Goal: Information Seeking & Learning: Learn about a topic

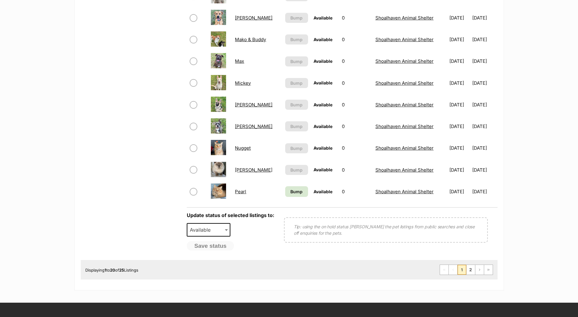
scroll to position [396, 0]
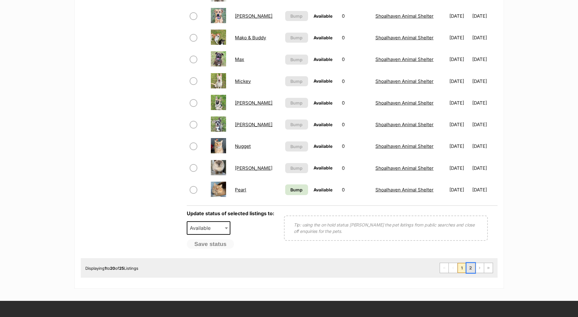
click at [474, 267] on link "2" at bounding box center [471, 268] width 9 height 10
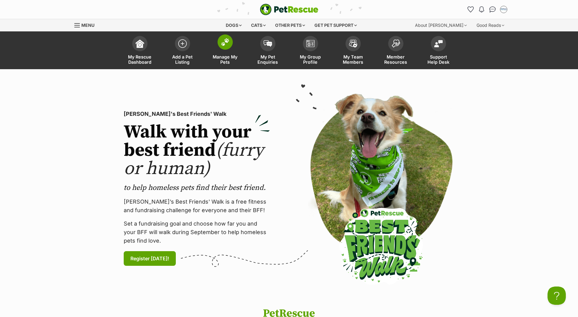
click at [220, 45] on span at bounding box center [225, 41] width 15 height 15
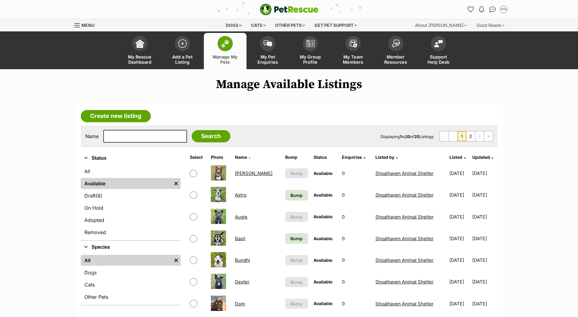
click at [242, 238] on link "Basil" at bounding box center [240, 239] width 10 height 6
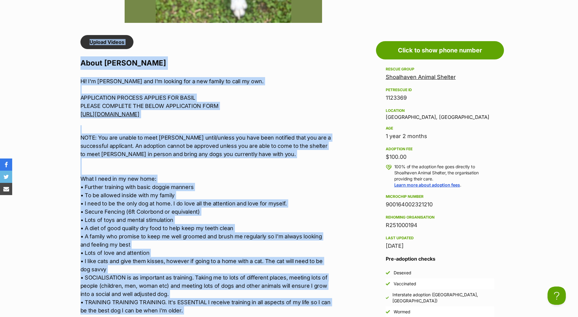
scroll to position [489, 0]
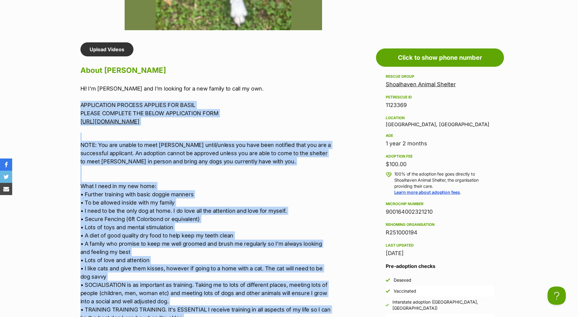
drag, startPoint x: 175, startPoint y: 188, endPoint x: 78, endPoint y: 102, distance: 128.9
drag, startPoint x: 78, startPoint y: 102, endPoint x: 114, endPoint y: 102, distance: 35.7
drag, startPoint x: 114, startPoint y: 102, endPoint x: 89, endPoint y: 173, distance: 74.6
click at [89, 173] on p "NOTE: You are unable to meet Basil until/unless you have been notified that you…" at bounding box center [206, 227] width 252 height 189
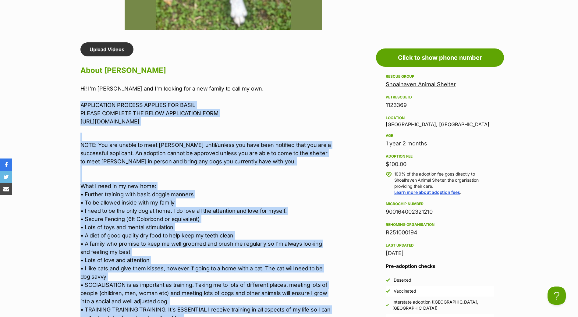
click at [83, 179] on p "NOTE: You are unable to meet Basil until/unless you have been notified that you…" at bounding box center [206, 227] width 252 height 189
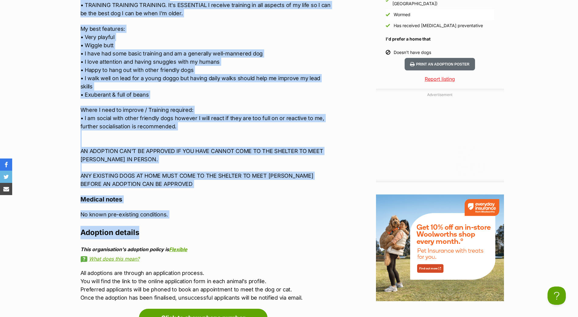
scroll to position [794, 0]
drag, startPoint x: 81, startPoint y: 184, endPoint x: 217, endPoint y: 128, distance: 147.6
copy div "What I need in my new home: • Further training with basic doggie manners • To b…"
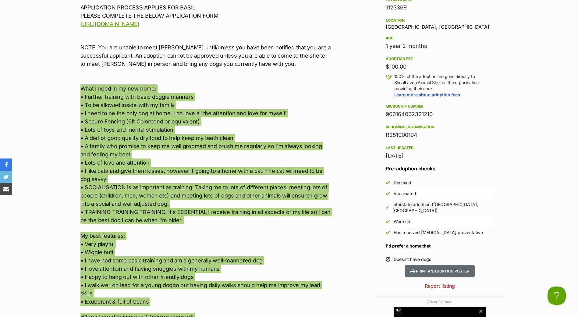
scroll to position [641, 0]
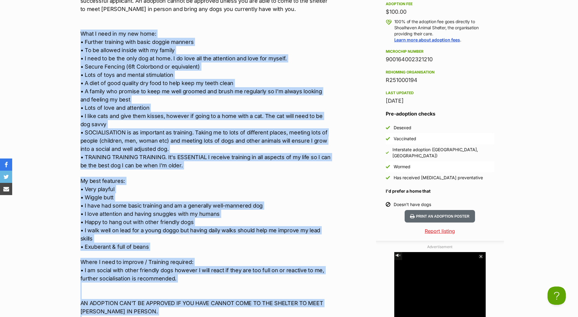
click at [192, 171] on div "Hi! I'm Basil and I'm looking for a new family to call my own. APPLICATION PROC…" at bounding box center [206, 136] width 252 height 408
click at [188, 166] on p "NOTE: You are unable to meet Basil until/unless you have been notified that you…" at bounding box center [206, 74] width 252 height 189
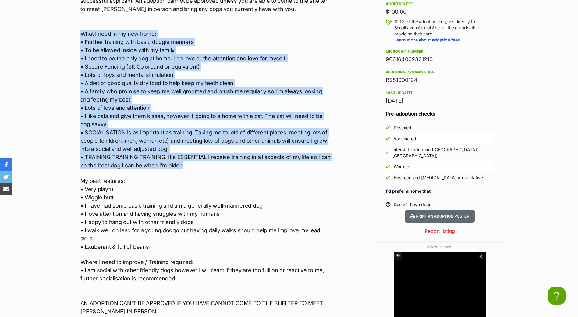
drag, startPoint x: 181, startPoint y: 165, endPoint x: 82, endPoint y: 34, distance: 164.3
click at [82, 34] on p "NOTE: You are unable to meet Basil until/unless you have been notified that you…" at bounding box center [206, 74] width 252 height 189
copy p "What I need in my new home: • Further training with basic doggie manners • To b…"
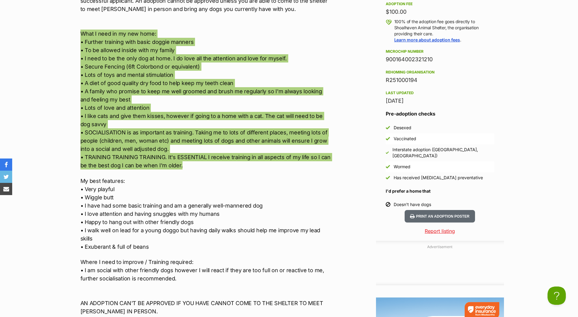
scroll to position [0, 0]
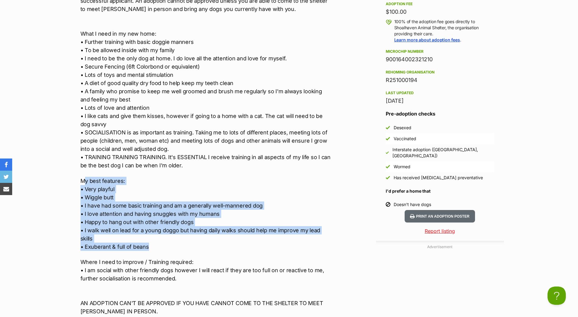
drag, startPoint x: 80, startPoint y: 179, endPoint x: 202, endPoint y: 244, distance: 138.2
click at [202, 244] on p "My best features: • Very playful • Wiggle butt • I have had some basic training…" at bounding box center [206, 214] width 252 height 74
copy p "My best features: • Very playful • Wiggle butt • I have had some basic training…"
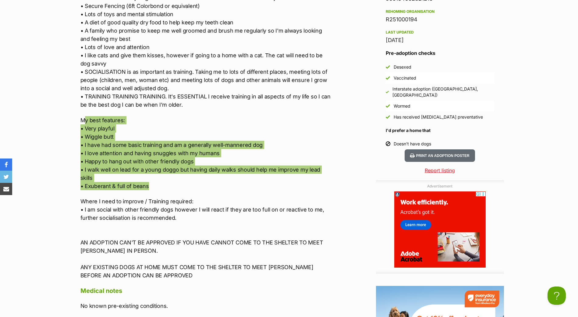
scroll to position [702, 0]
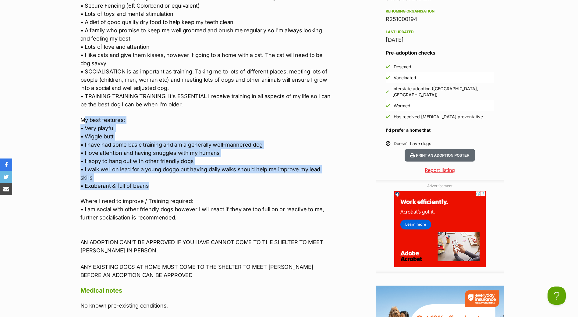
drag, startPoint x: 179, startPoint y: 218, endPoint x: 81, endPoint y: 198, distance: 100.1
click at [81, 198] on p "Where I need to improve / Training required: • I am social with other friendly …" at bounding box center [206, 238] width 252 height 82
copy p "Where I need to improve / Training required: • I am social with other friendly …"
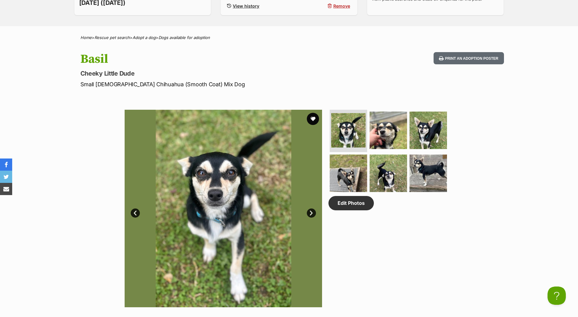
scroll to position [184, 0]
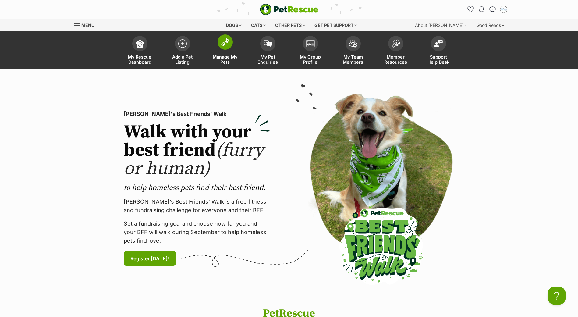
click at [231, 41] on span at bounding box center [225, 41] width 15 height 15
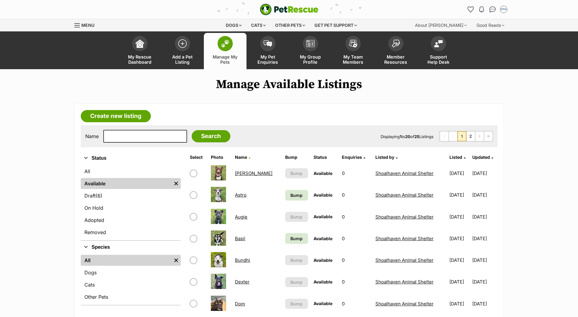
click at [238, 237] on link "Basil" at bounding box center [240, 239] width 10 height 6
